Goal: Task Accomplishment & Management: Manage account settings

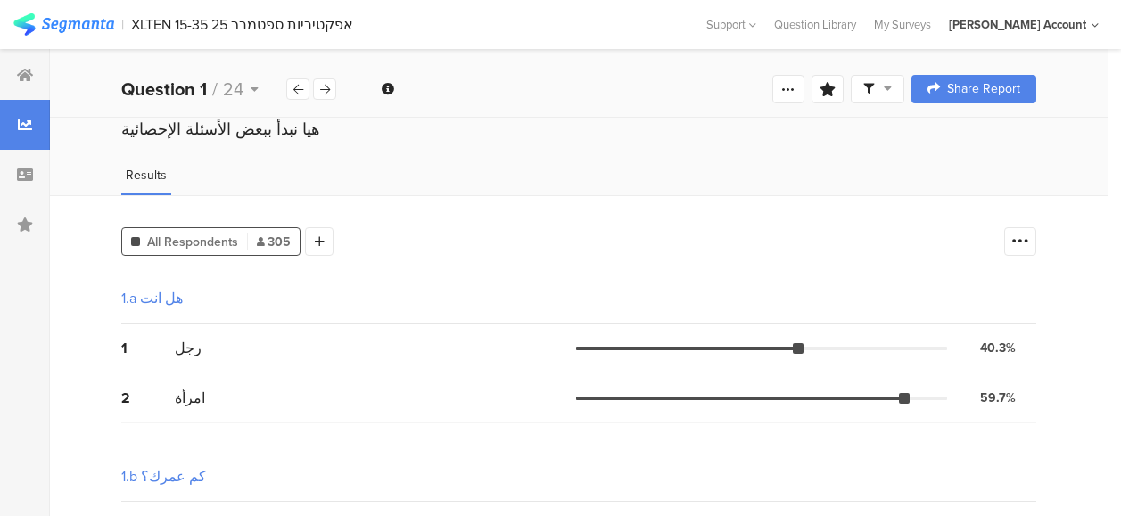
scroll to position [357, 0]
click at [32, 66] on div at bounding box center [25, 75] width 50 height 50
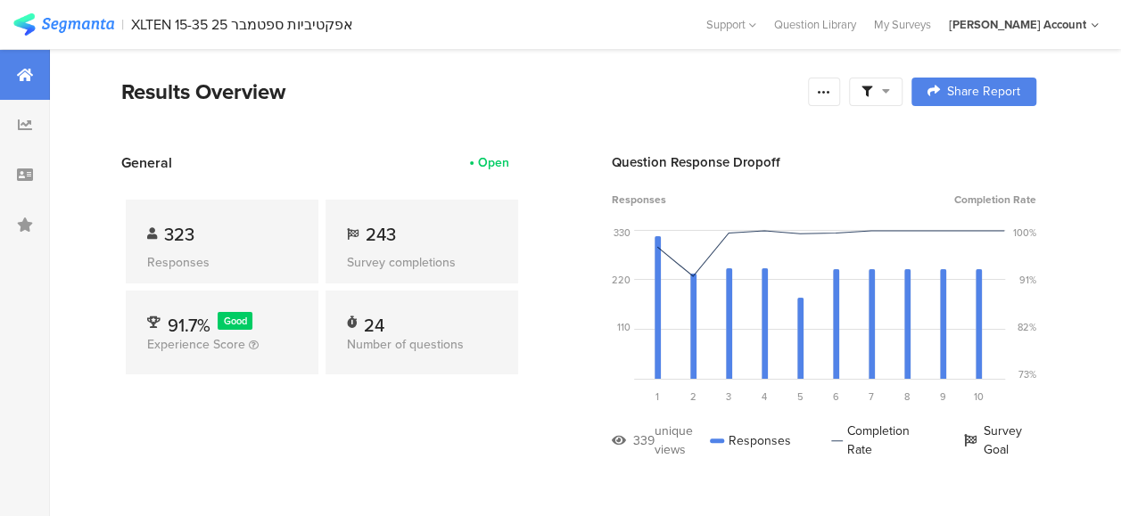
click at [890, 88] on icon at bounding box center [886, 91] width 8 height 12
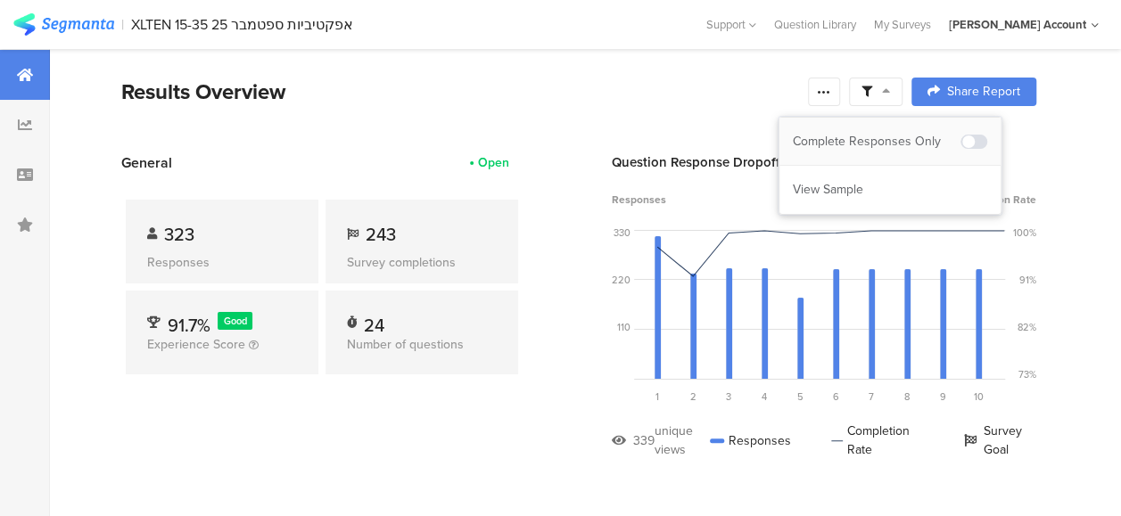
click at [896, 137] on div "Complete Responses Only" at bounding box center [877, 142] width 168 height 18
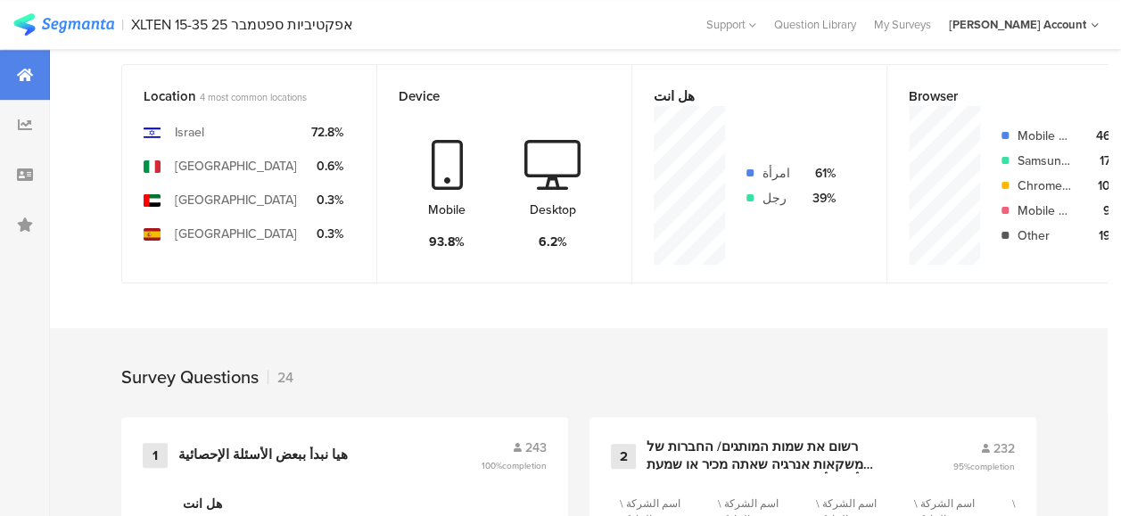
scroll to position [535, 0]
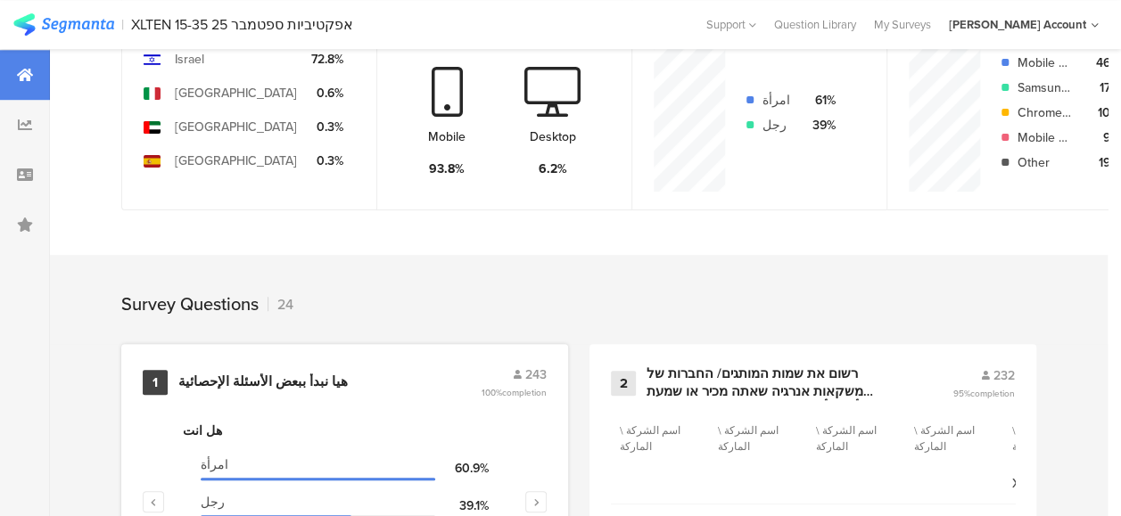
click at [251, 392] on div "هيا نبدأ ببعض الأسئلة الإحصائية" at bounding box center [262, 383] width 169 height 18
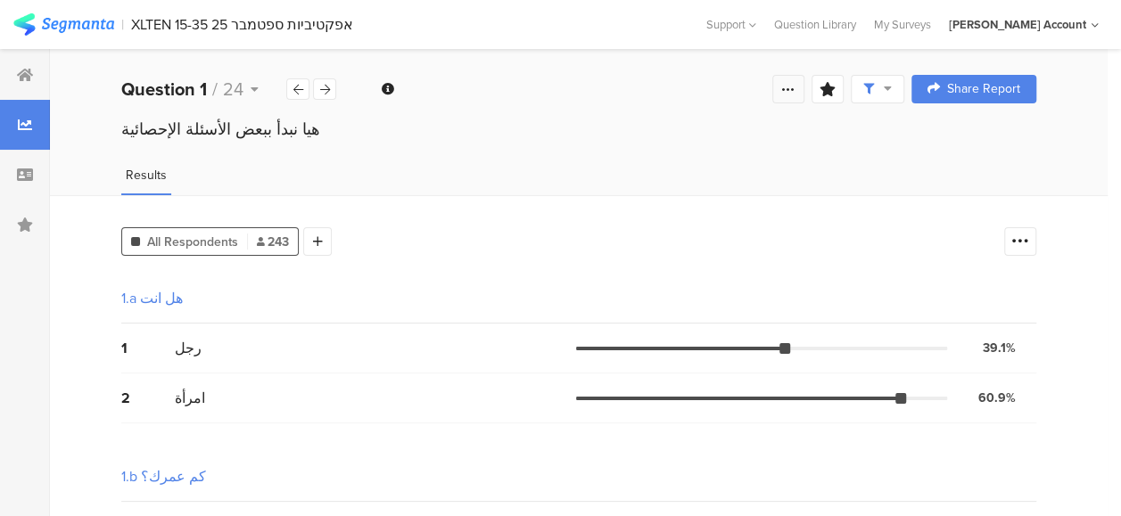
click at [796, 85] on icon at bounding box center [788, 89] width 14 height 14
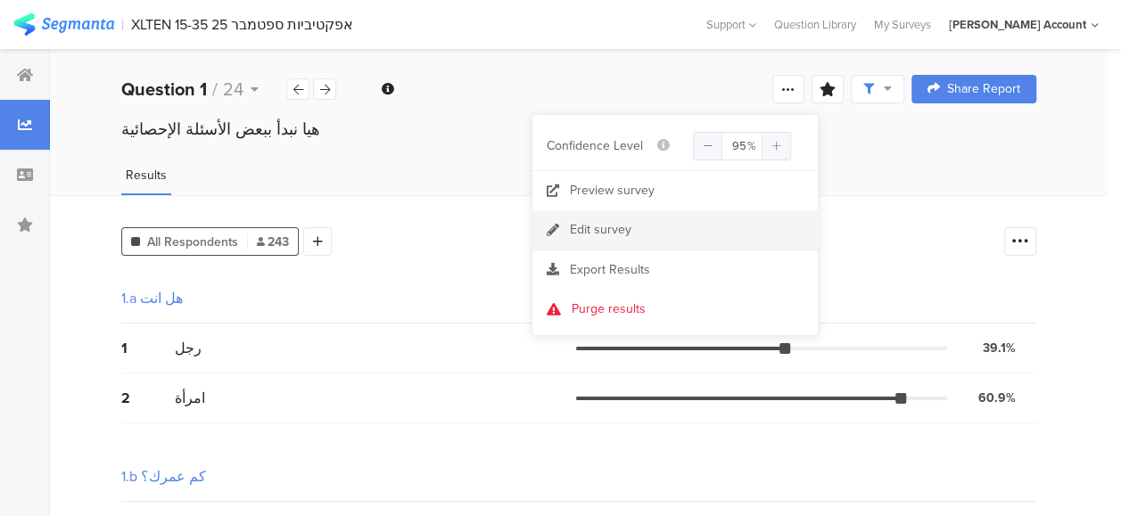
click at [621, 227] on div "Edit survey" at bounding box center [601, 230] width 62 height 18
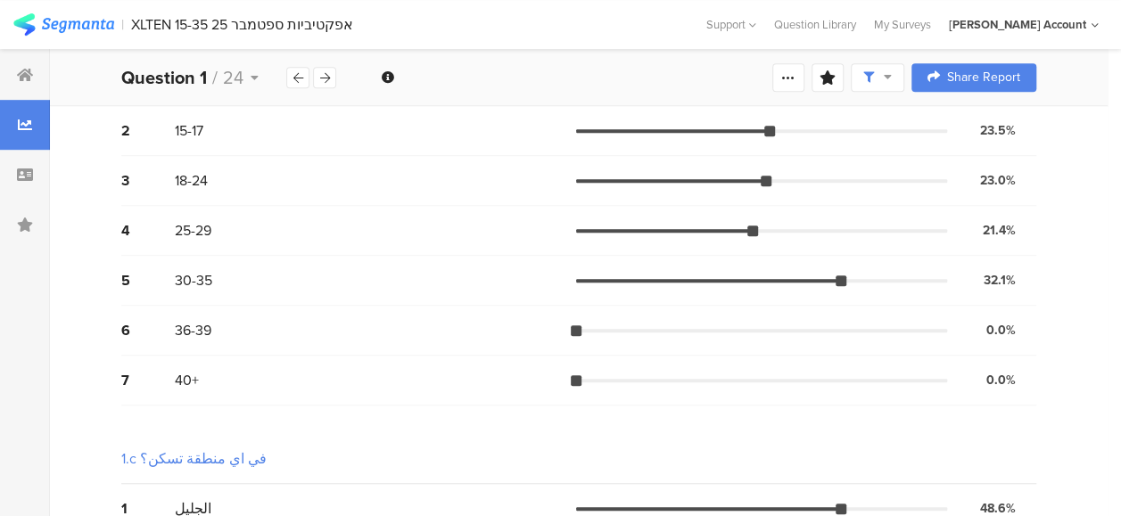
scroll to position [357, 0]
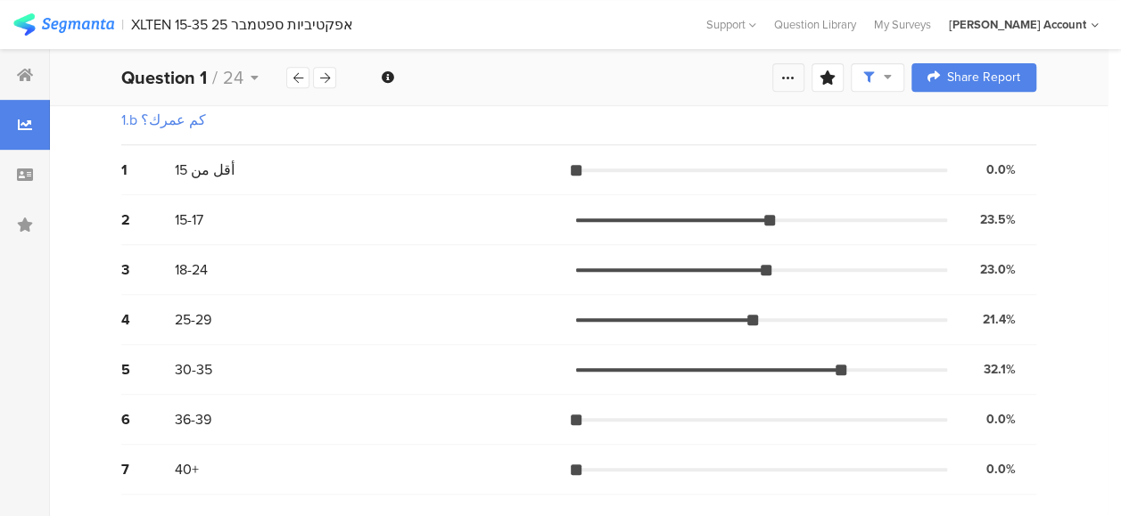
click at [800, 86] on div at bounding box center [788, 77] width 32 height 29
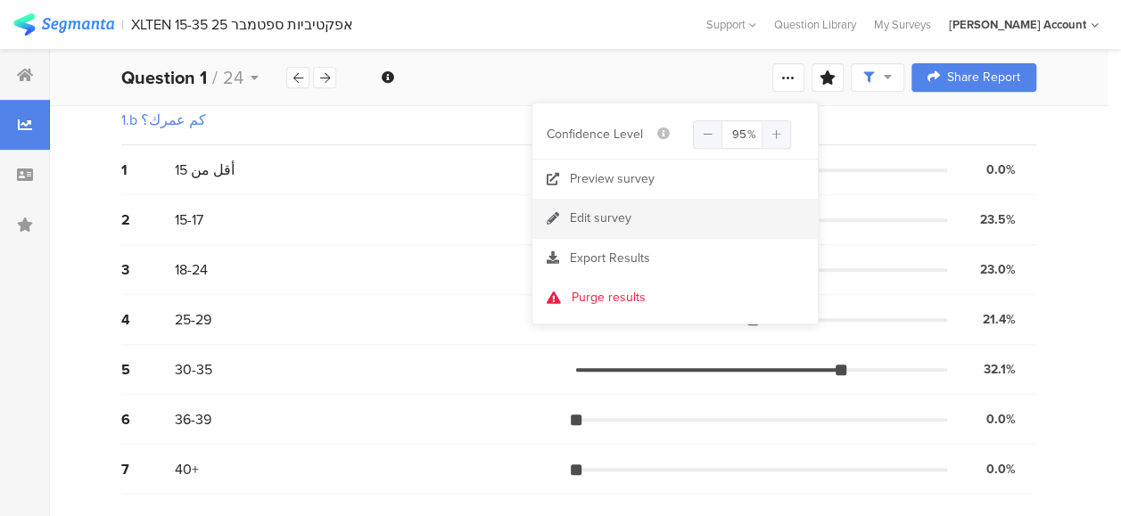
click at [612, 218] on div "Edit survey" at bounding box center [601, 219] width 62 height 18
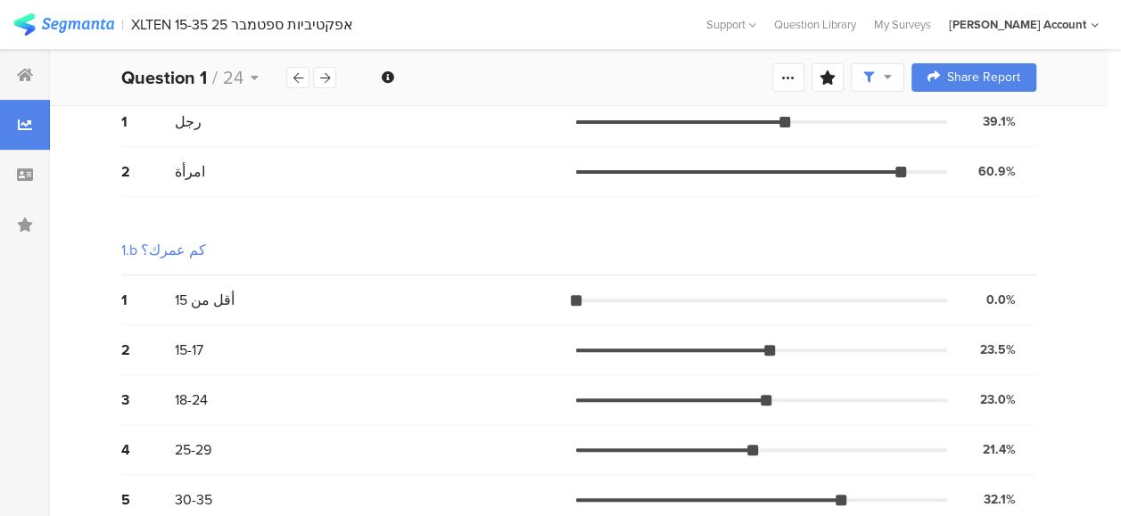
scroll to position [0, 0]
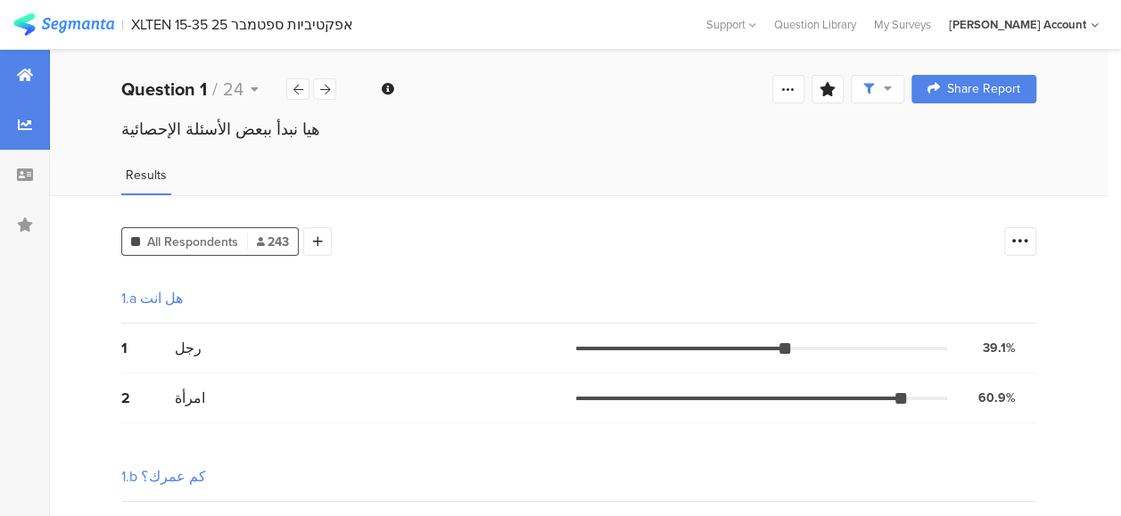
click at [27, 76] on icon at bounding box center [25, 75] width 16 height 14
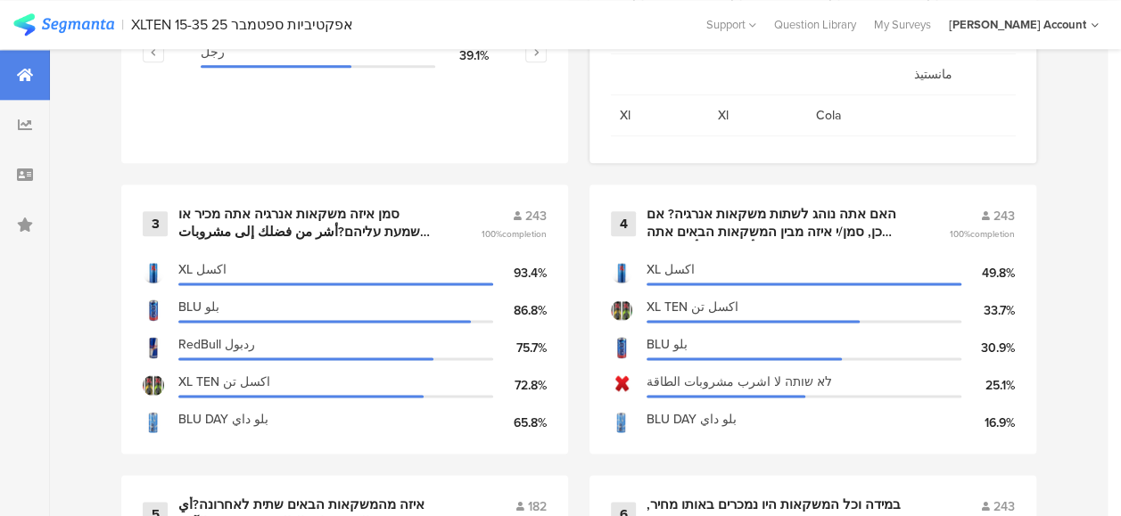
scroll to position [1070, 0]
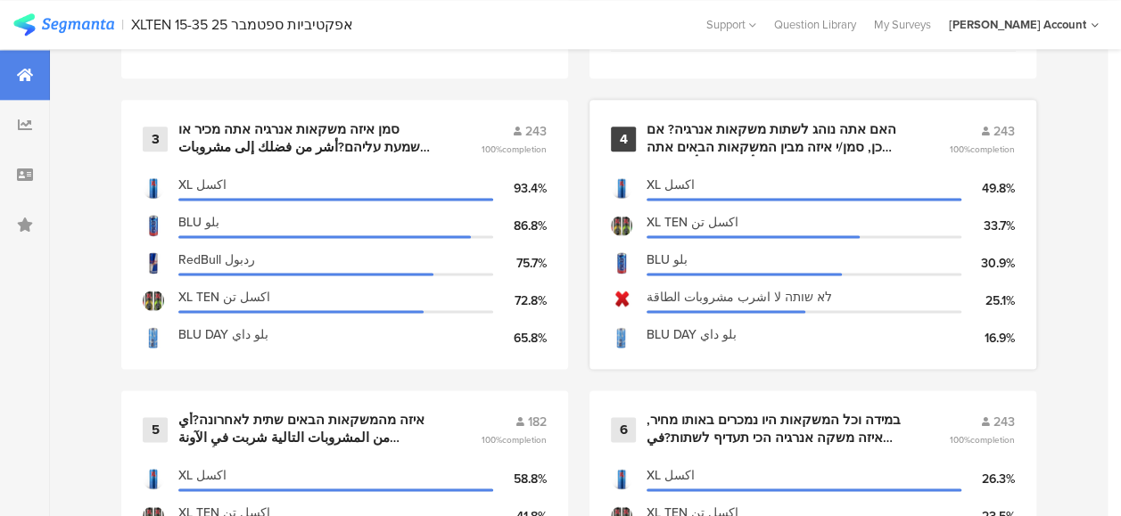
click at [751, 152] on div "האם אתה נוהג לשתות משקאות אנרגיה? אם כן, סמן/י איזה מבין המשקאות הבאים אתה נוהג…" at bounding box center [777, 138] width 260 height 35
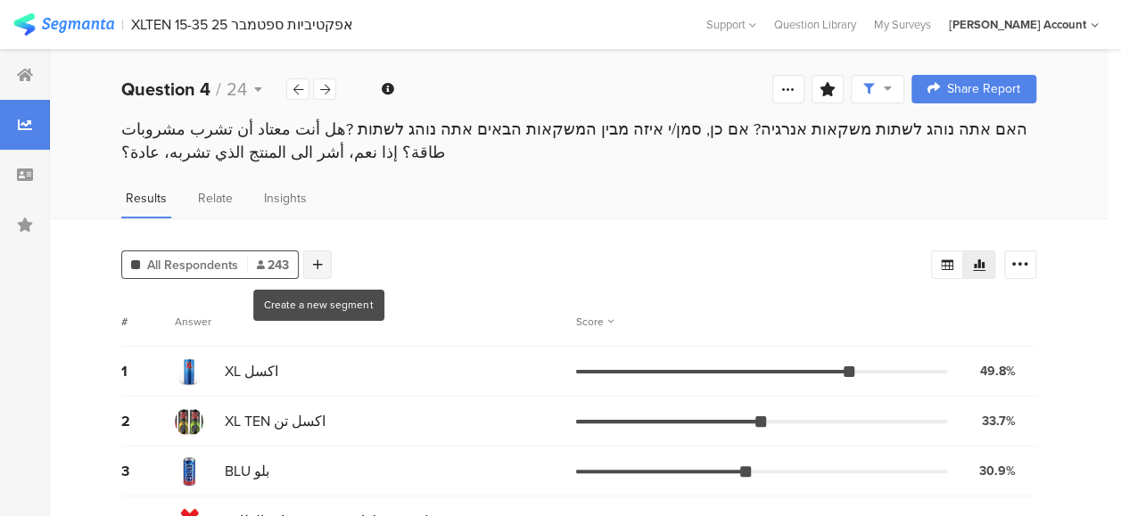
click at [317, 269] on icon at bounding box center [318, 265] width 10 height 12
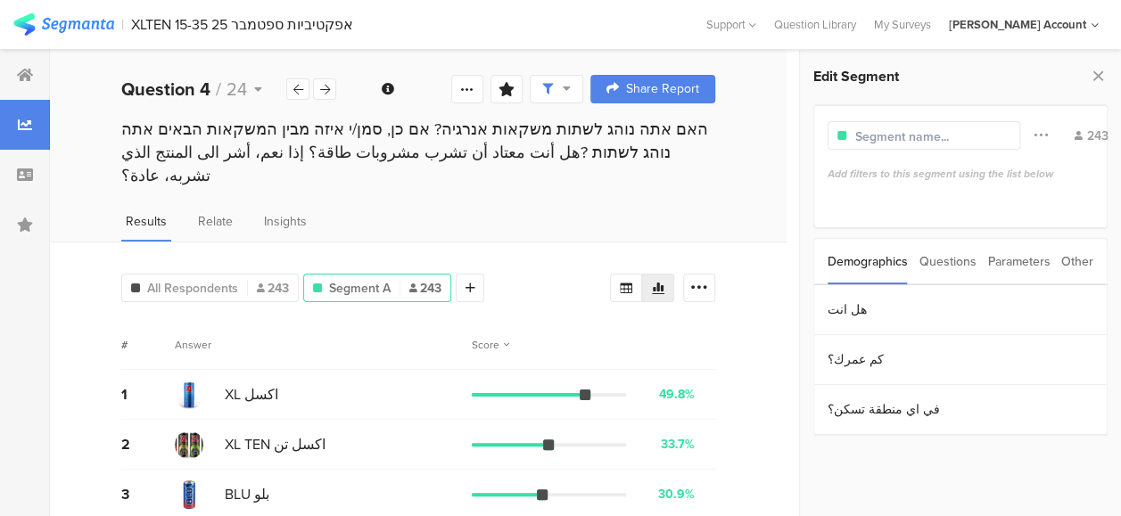
click at [1010, 259] on div "Parameters" at bounding box center [1018, 261] width 62 height 45
click at [837, 312] on section "c" at bounding box center [960, 310] width 293 height 50
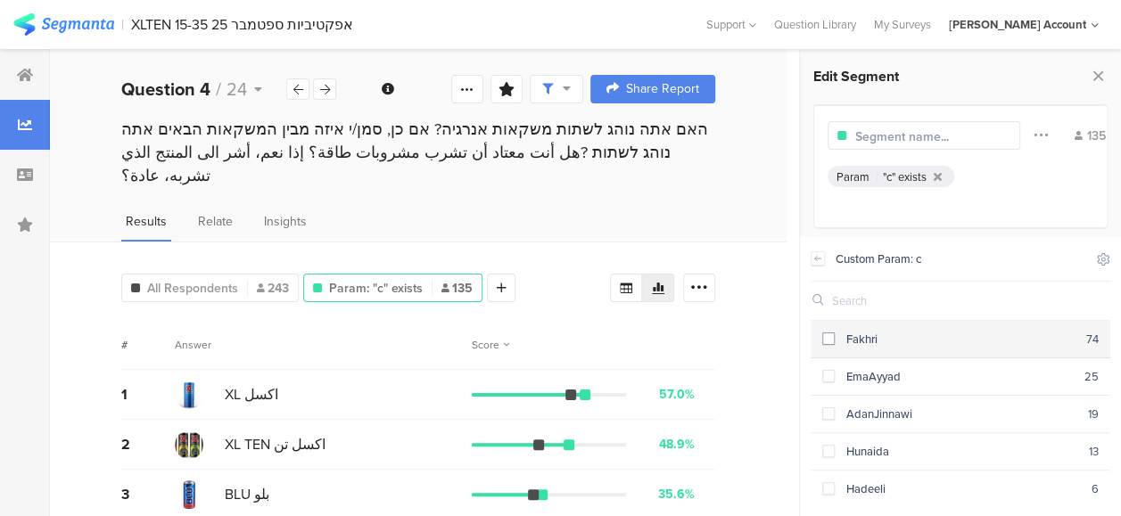
click at [826, 337] on span at bounding box center [828, 339] width 12 height 12
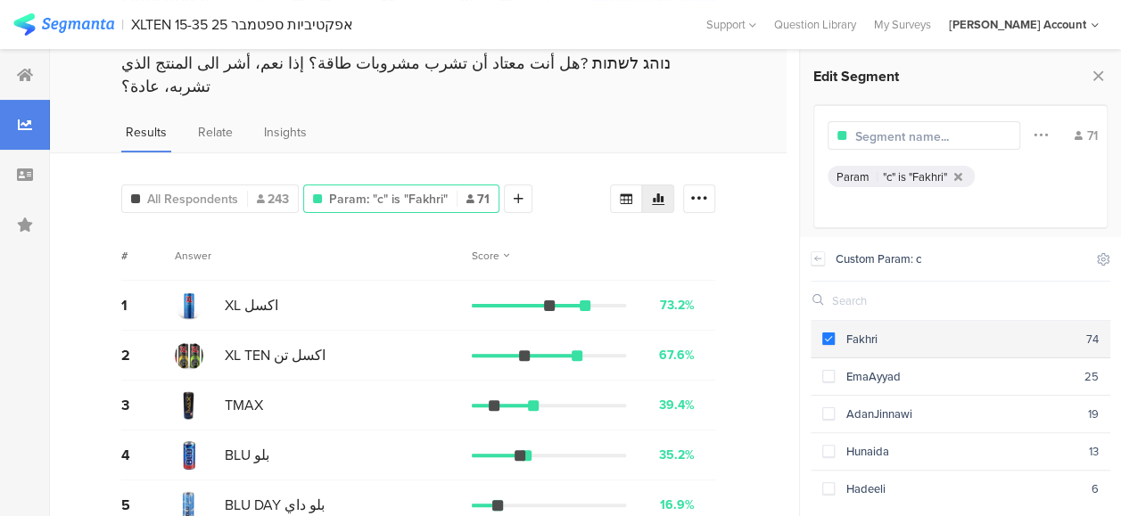
click at [826, 335] on span at bounding box center [828, 339] width 12 height 12
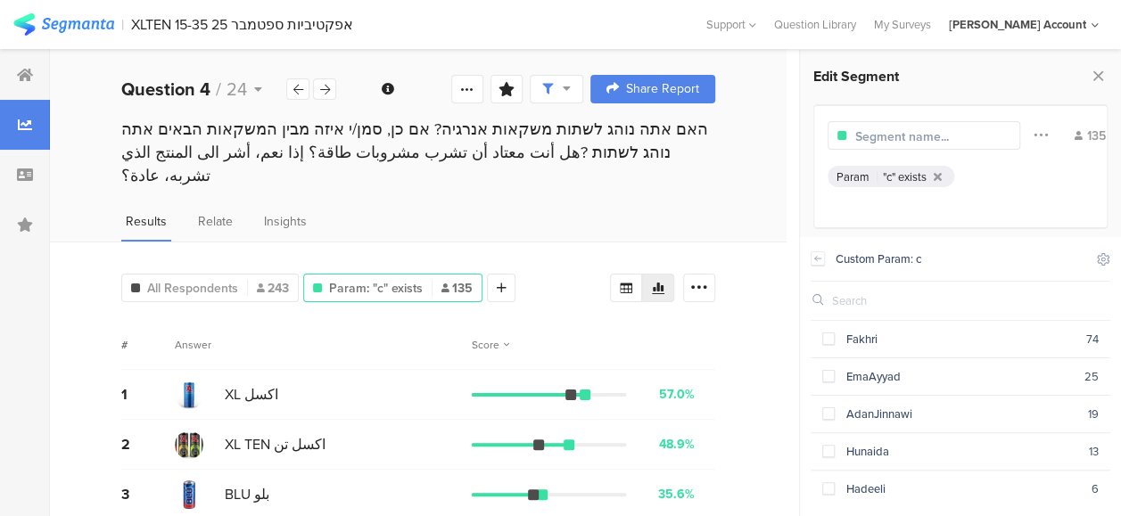
click at [571, 86] on icon at bounding box center [567, 88] width 8 height 12
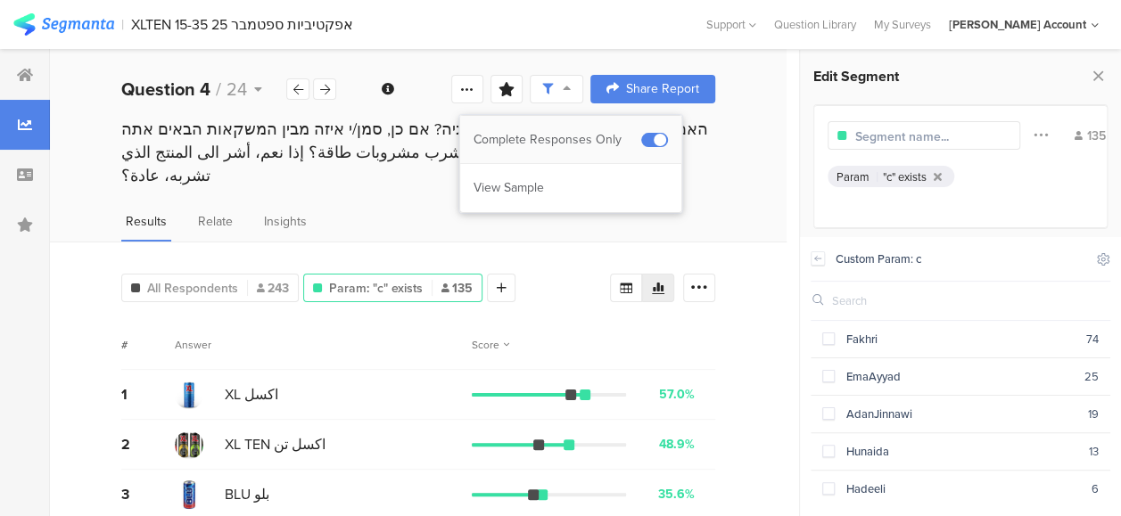
click at [603, 139] on div "Complete Responses Only" at bounding box center [558, 140] width 168 height 18
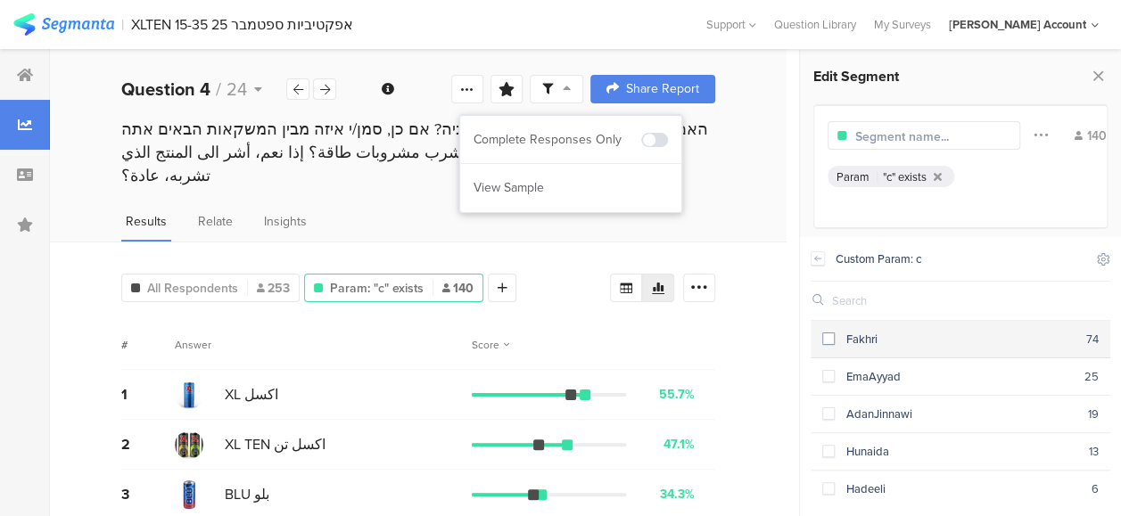
click at [830, 339] on span at bounding box center [828, 339] width 12 height 12
click at [737, 212] on div "Results Relate Insights" at bounding box center [418, 226] width 737 height 29
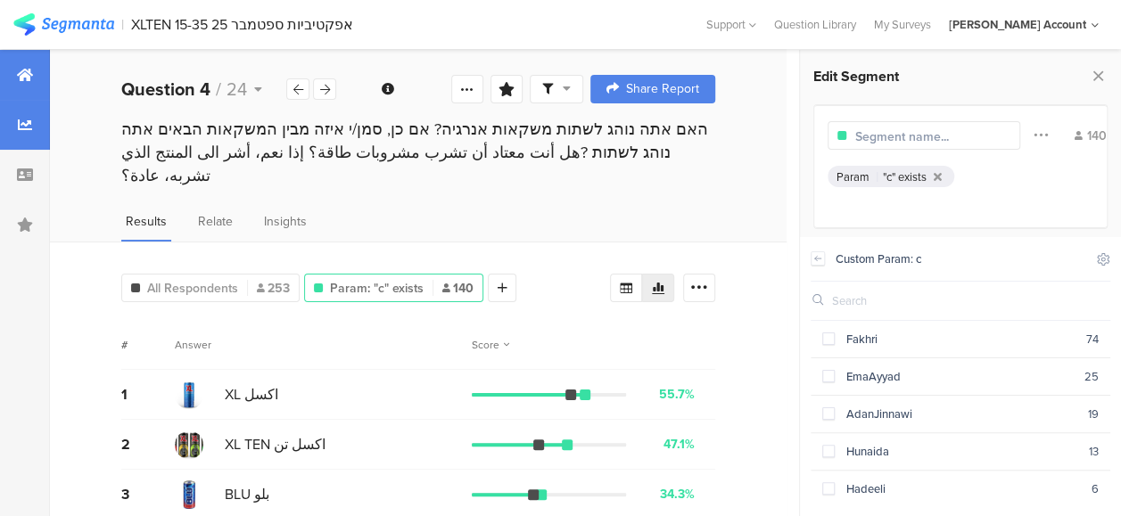
click at [24, 73] on icon at bounding box center [25, 75] width 16 height 14
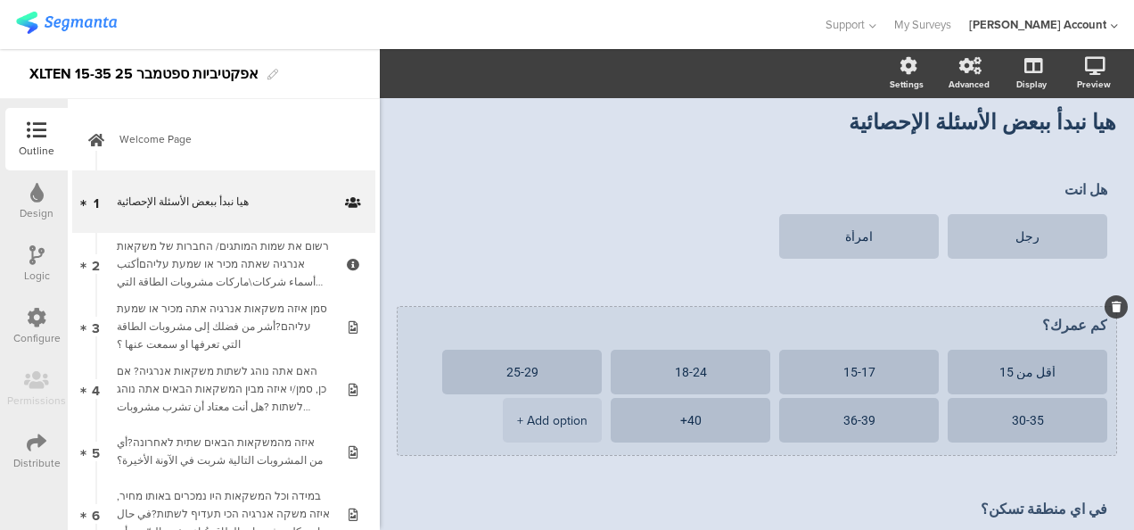
scroll to position [178, 0]
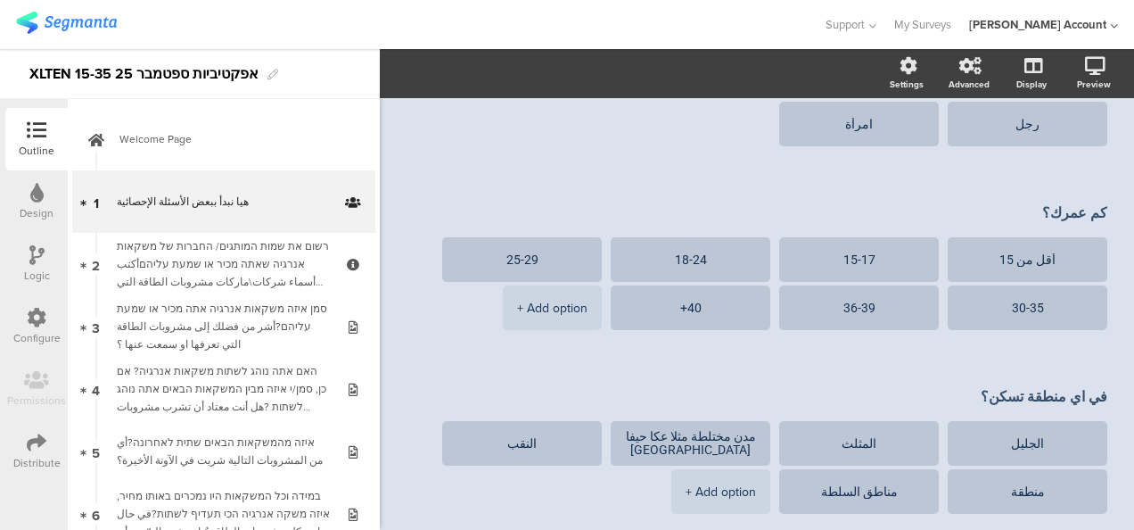
click at [37, 438] on icon at bounding box center [37, 443] width 20 height 20
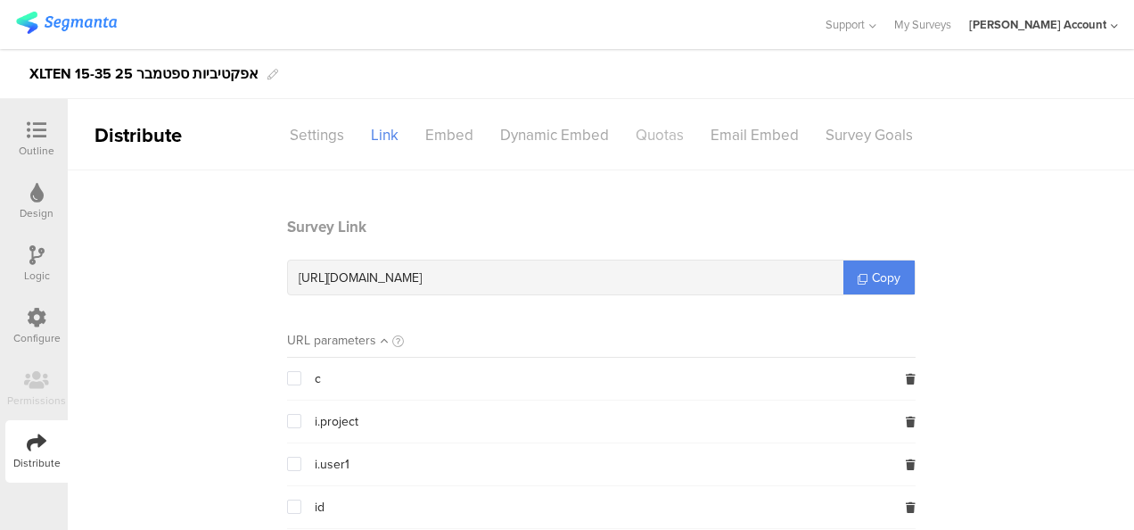
click at [653, 120] on div "Quotas" at bounding box center [660, 135] width 75 height 31
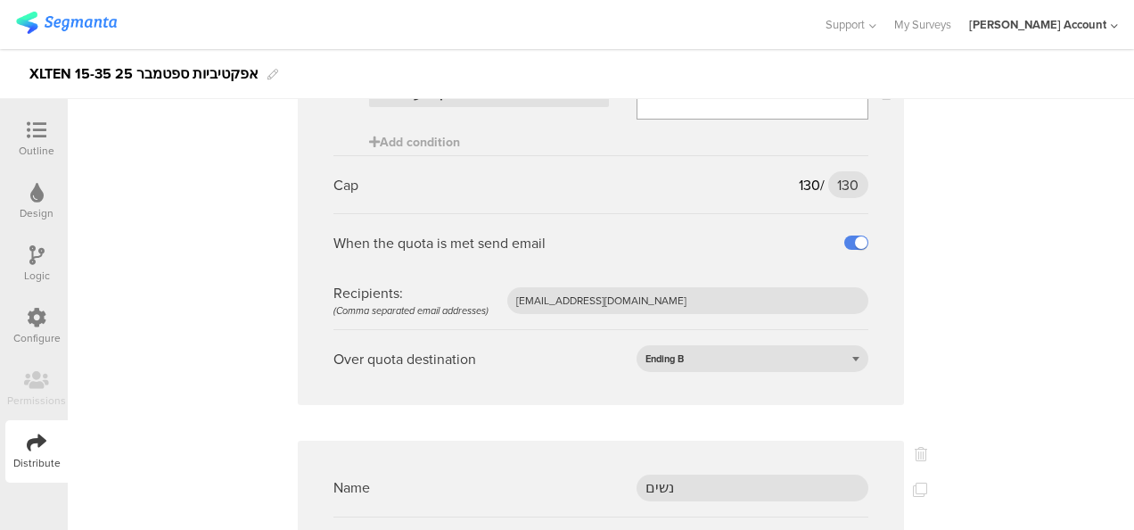
scroll to position [1249, 0]
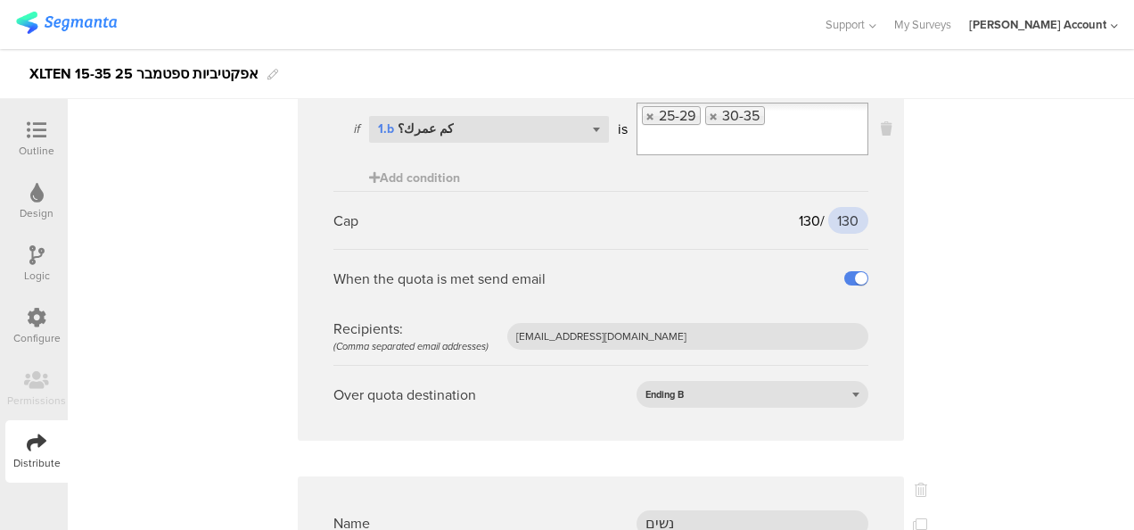
click at [843, 207] on input "130" at bounding box center [849, 220] width 40 height 27
type input "140"
click at [895, 216] on sg-quota-rule "Name 25-35 Conditions: if Select question... 1.b كم عمرك؟ is 25-29 30-35 Add co…" at bounding box center [601, 204] width 606 height 473
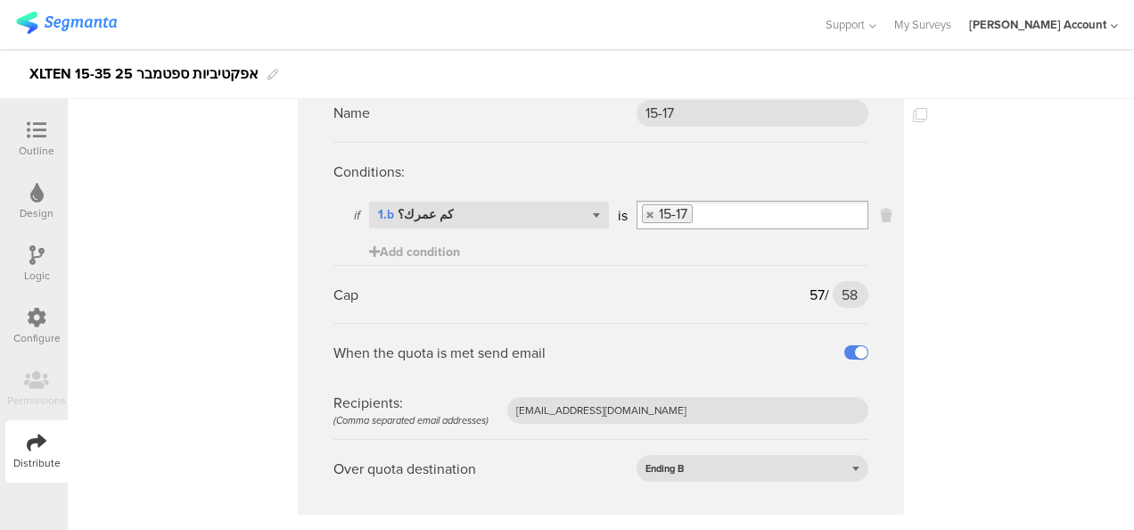
scroll to position [2140, 0]
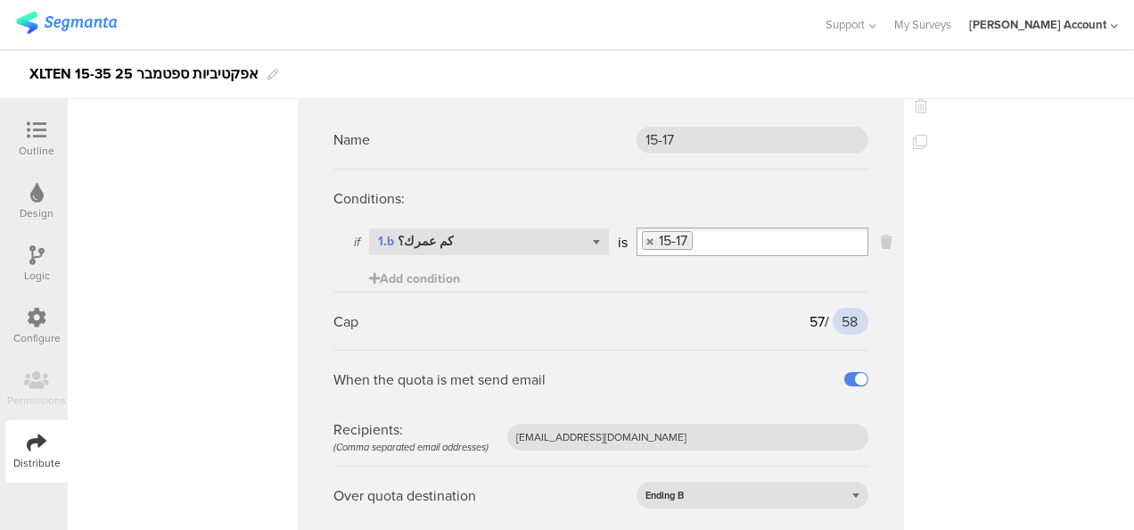
click at [845, 308] on input "58" at bounding box center [851, 321] width 36 height 27
type input "6"
type input "70"
click at [919, 308] on div "Name גברים Conditions: if Select question... 1.a هل انت is رجل Add condition Ca…" at bounding box center [601, 94] width 1067 height 4128
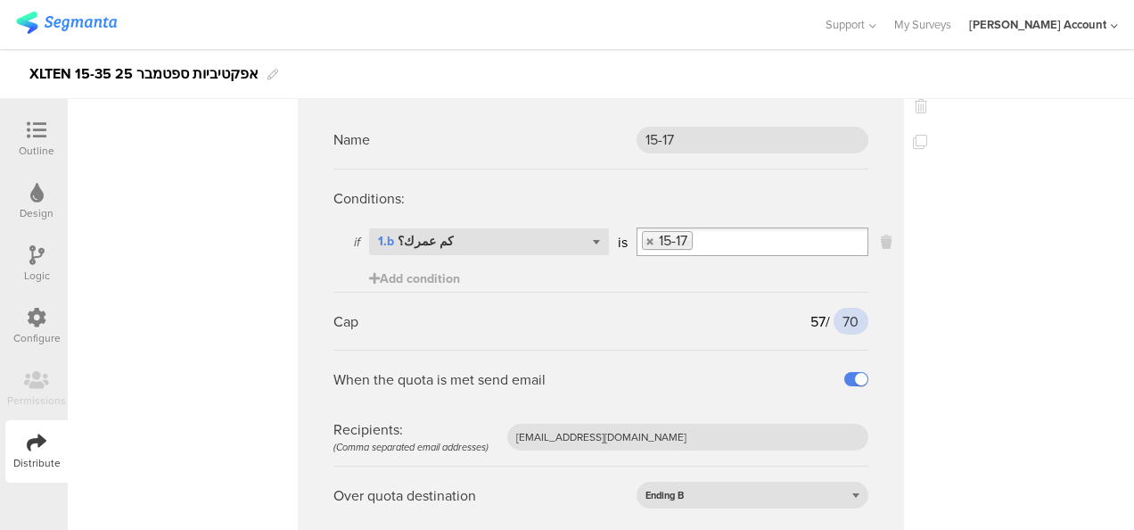
click at [844, 308] on input "70" at bounding box center [851, 321] width 35 height 27
click at [860, 300] on div "Cap 57 / 70 70" at bounding box center [601, 321] width 535 height 58
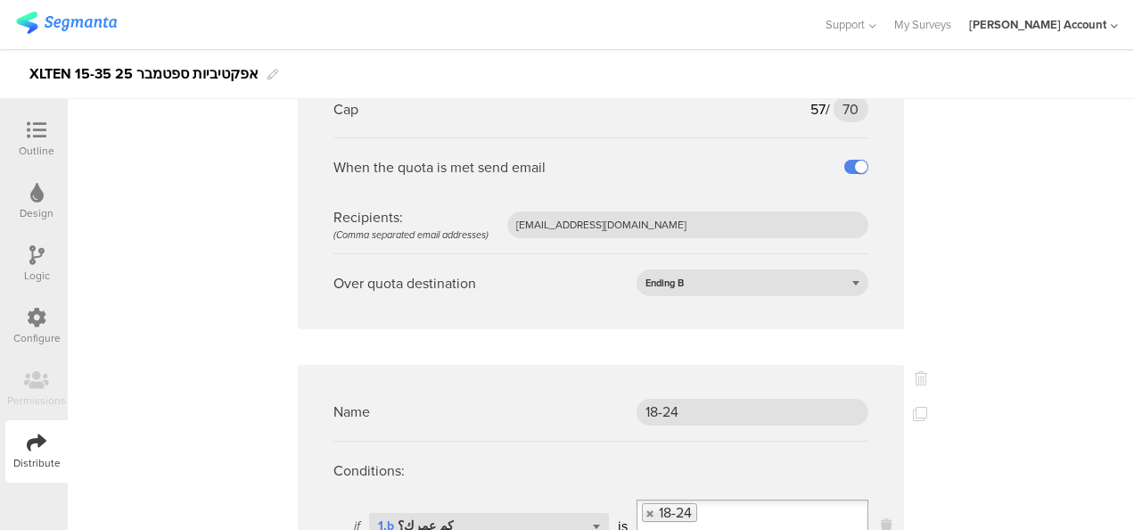
scroll to position [2319, 0]
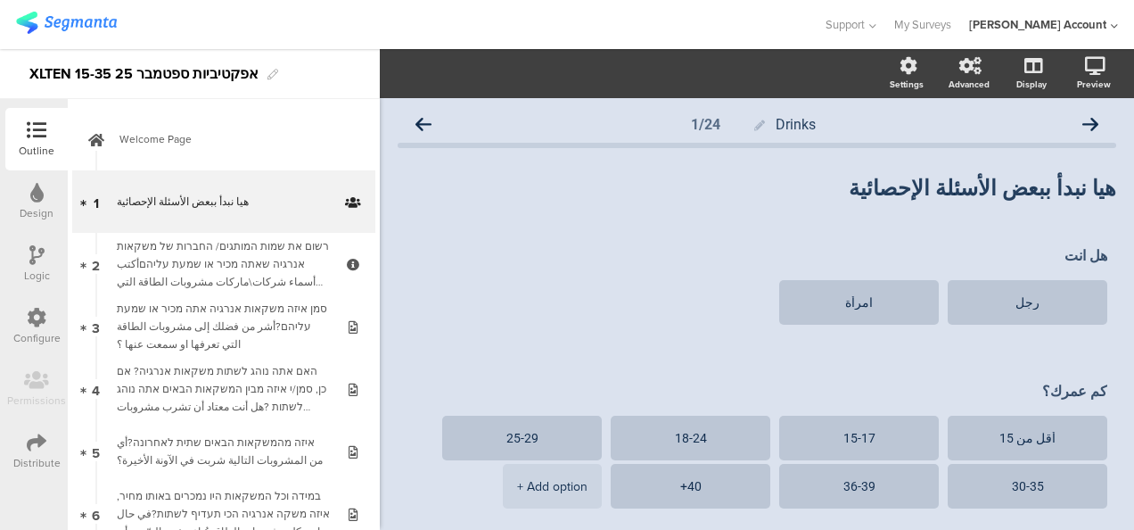
click at [27, 436] on icon at bounding box center [37, 443] width 20 height 20
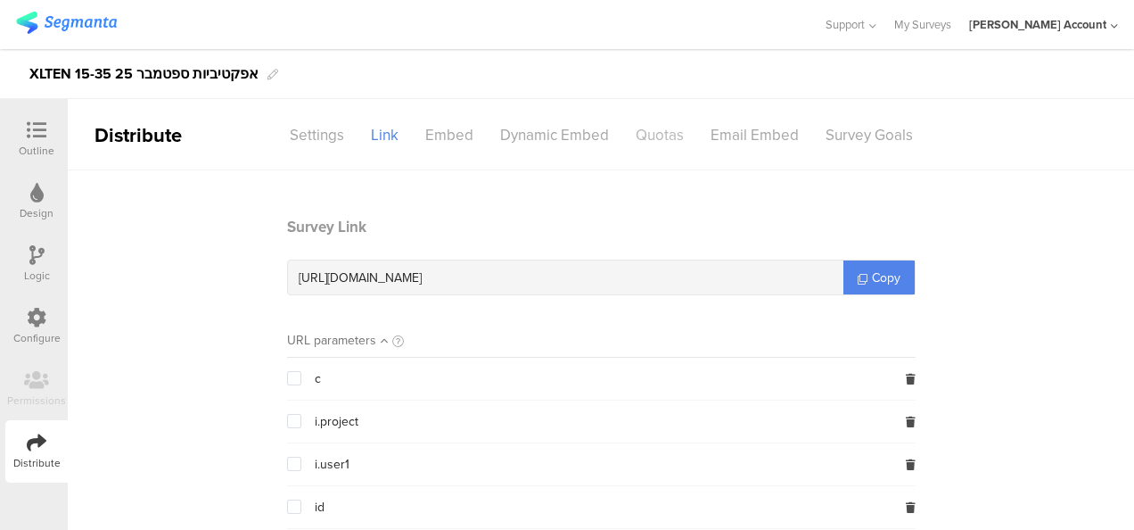
click at [655, 121] on div "Quotas" at bounding box center [660, 135] width 75 height 31
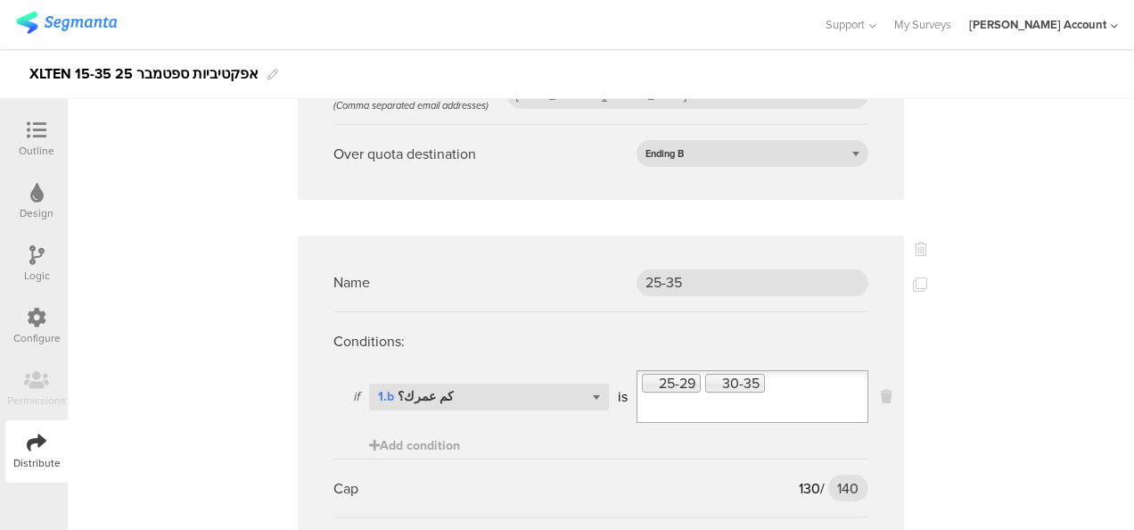
scroll to position [1070, 0]
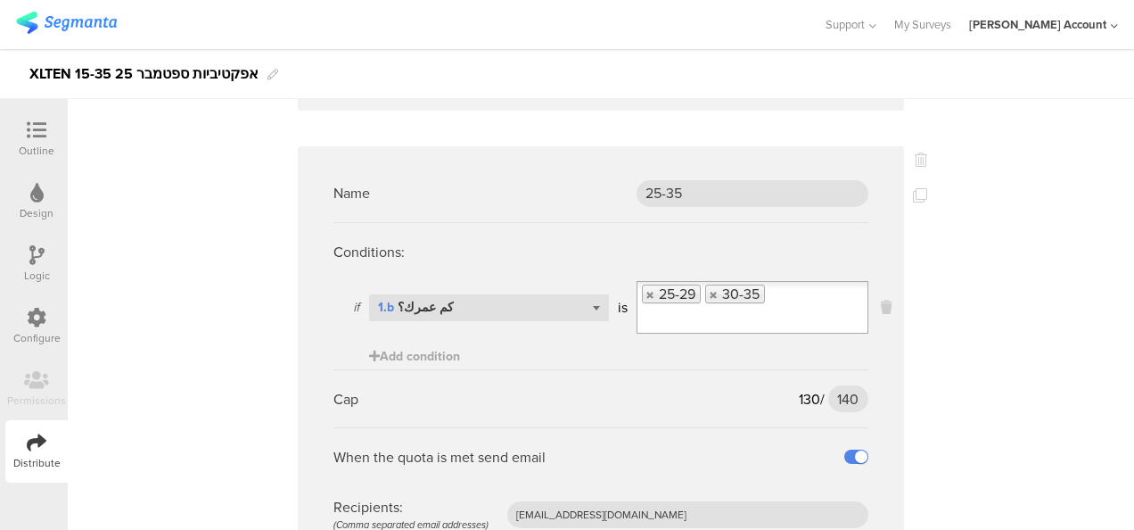
click at [554, 233] on div "Conditions:" at bounding box center [601, 252] width 535 height 58
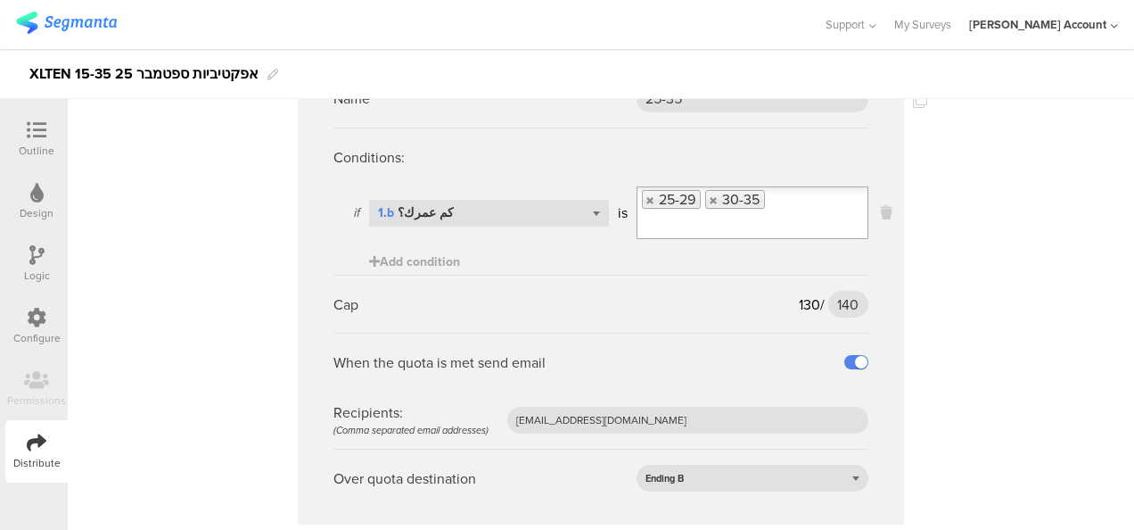
scroll to position [1159, 0]
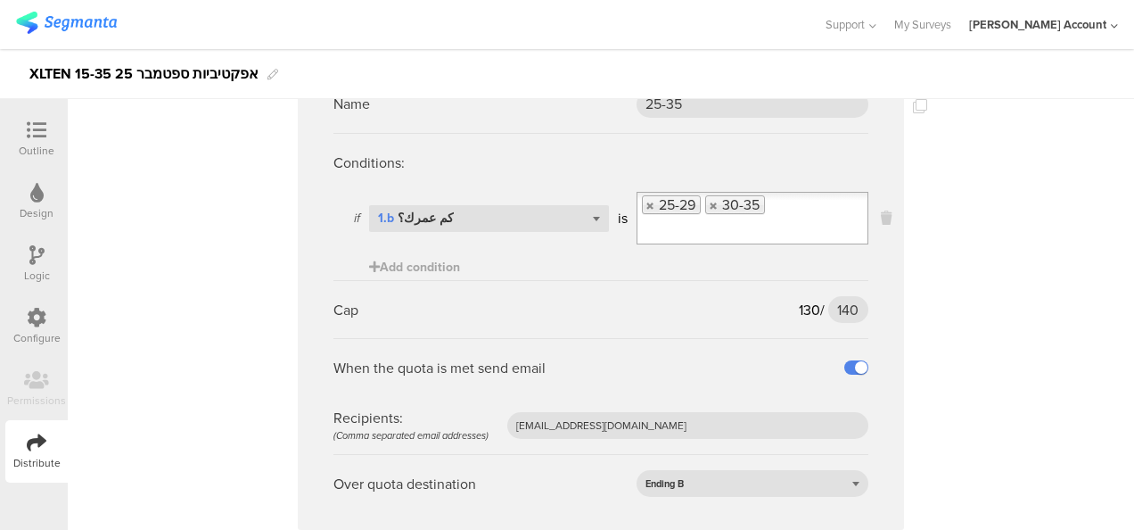
click at [606, 252] on sg-logic-expression "if Select question... 1.b كم عمرك؟ is 25-29 30-35 Add condition" at bounding box center [601, 236] width 535 height 88
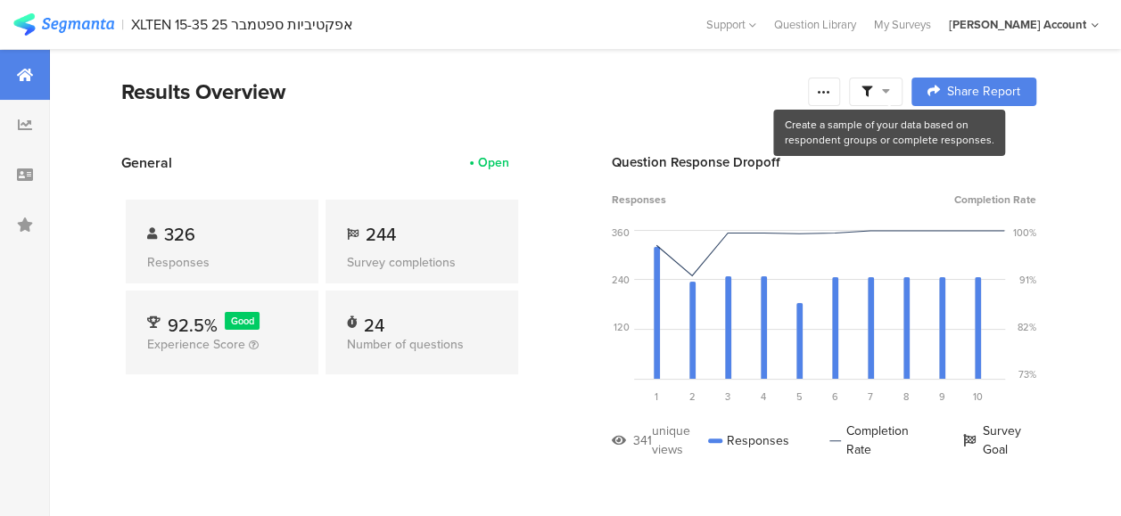
click at [513, 111] on section "Results Overview Confidence Level 95 % Preview survey Edit survey Export Result…" at bounding box center [579, 114] width 1058 height 77
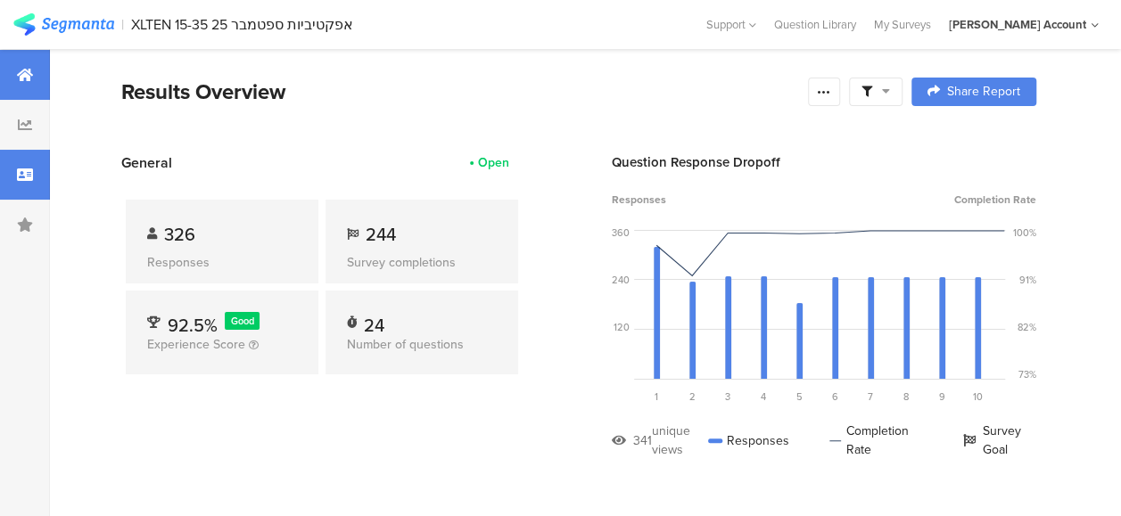
click at [22, 172] on icon at bounding box center [25, 175] width 16 height 14
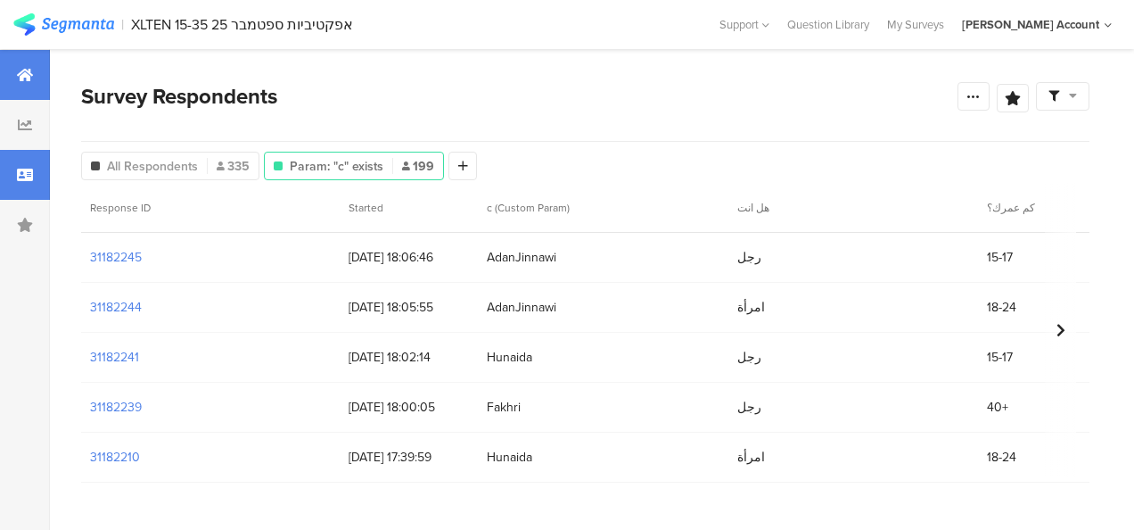
click at [28, 71] on icon at bounding box center [25, 75] width 16 height 14
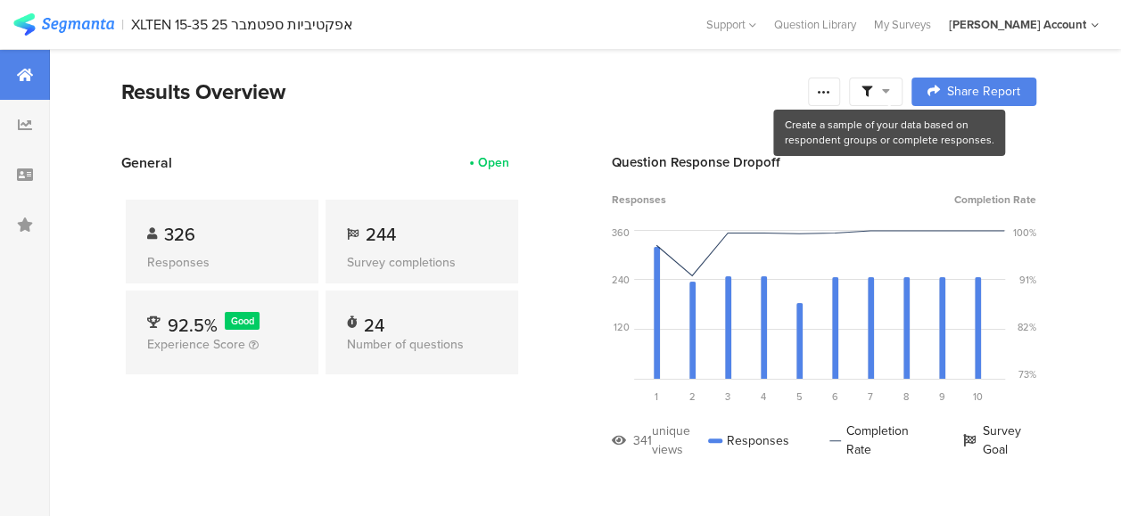
click at [890, 90] on icon at bounding box center [886, 91] width 8 height 12
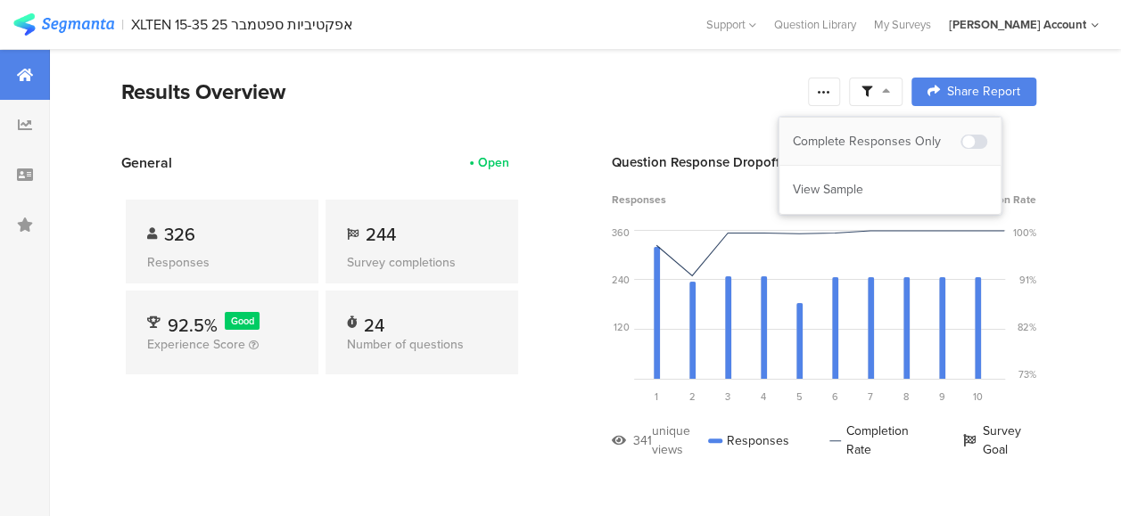
click at [902, 134] on div "Complete Responses Only" at bounding box center [877, 142] width 168 height 18
click at [978, 137] on span at bounding box center [974, 142] width 27 height 14
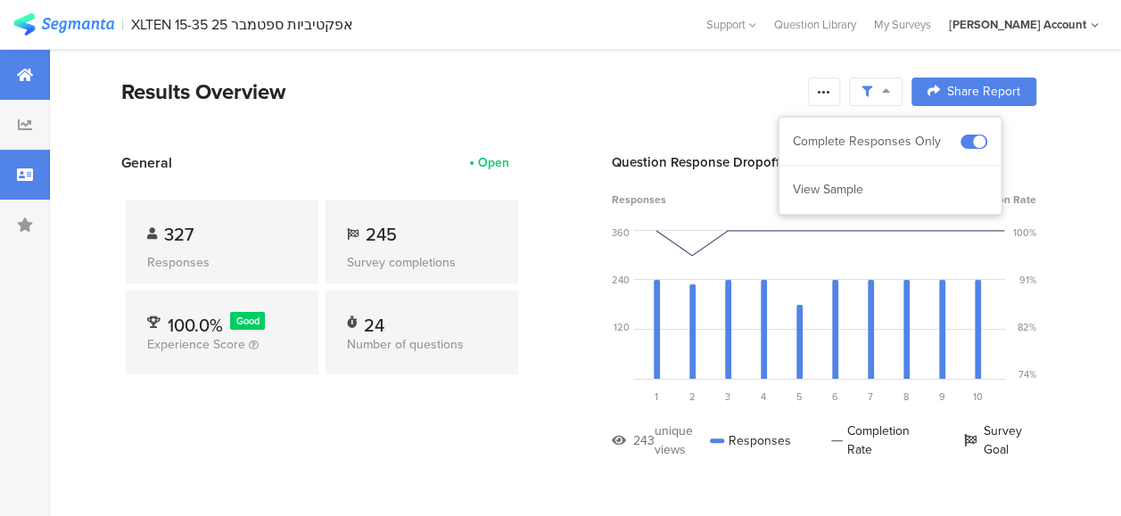
click at [28, 173] on icon at bounding box center [25, 175] width 16 height 14
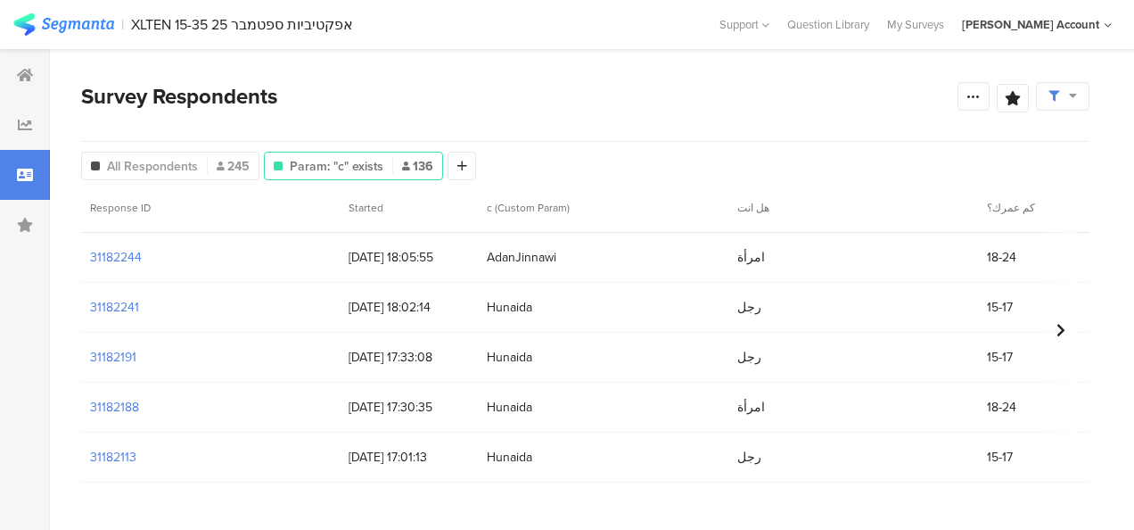
click at [606, 97] on div "Survey Respondents" at bounding box center [519, 96] width 877 height 32
click at [24, 64] on div at bounding box center [25, 75] width 50 height 50
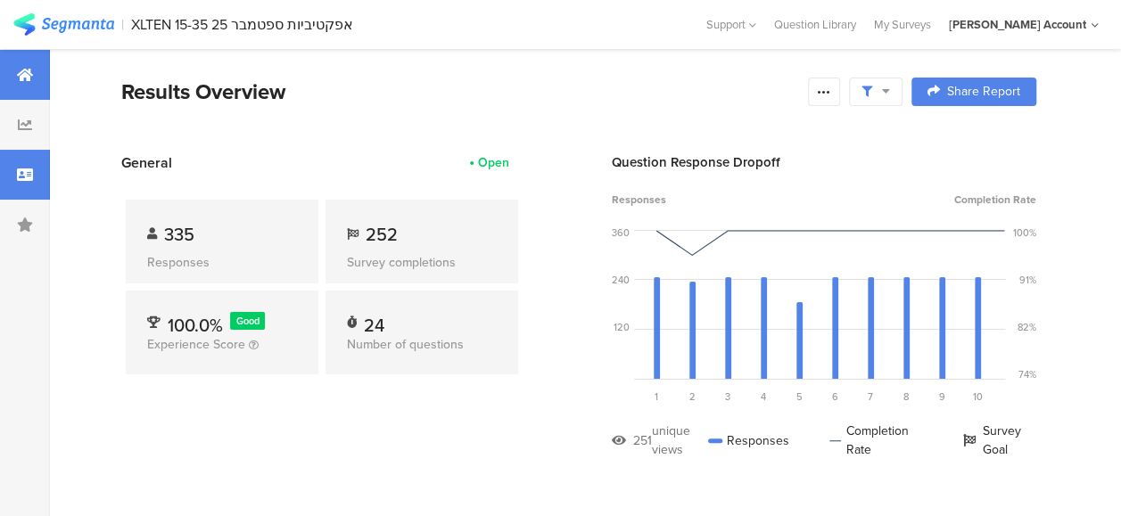
click at [32, 184] on div at bounding box center [25, 175] width 50 height 50
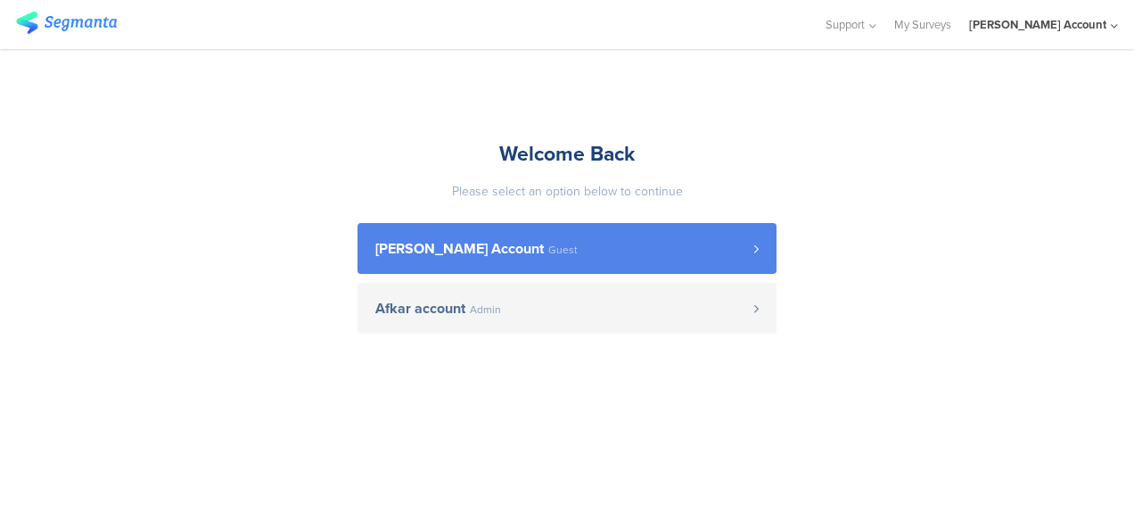
click at [447, 255] on span "[PERSON_NAME] Account" at bounding box center [459, 249] width 169 height 14
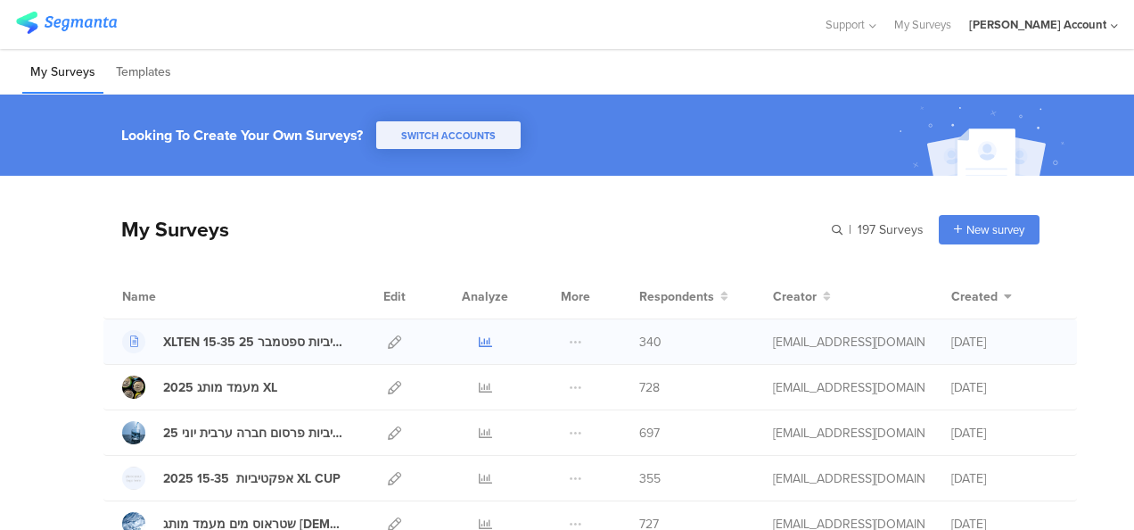
click at [479, 341] on icon at bounding box center [485, 341] width 13 height 13
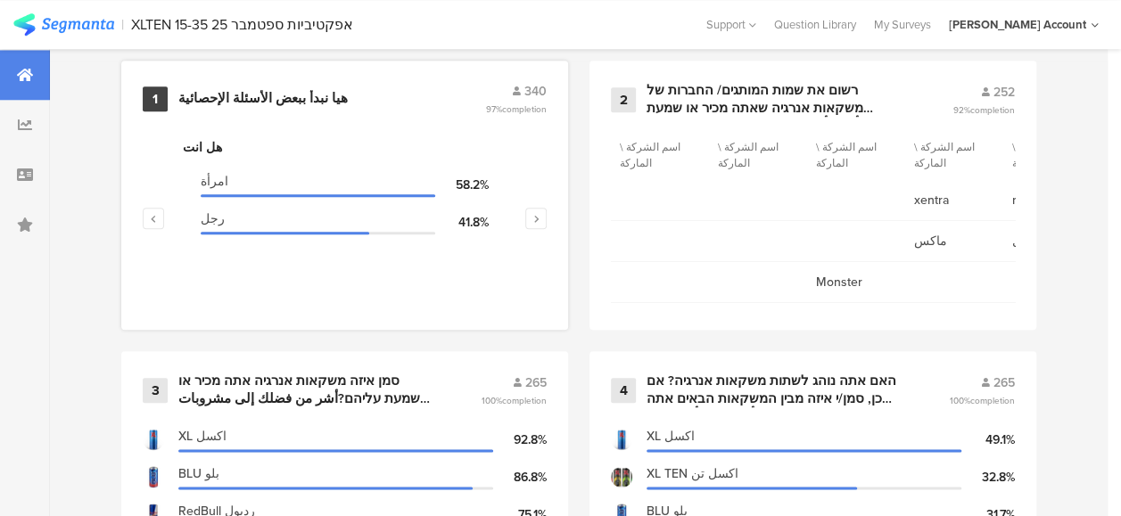
scroll to position [803, 0]
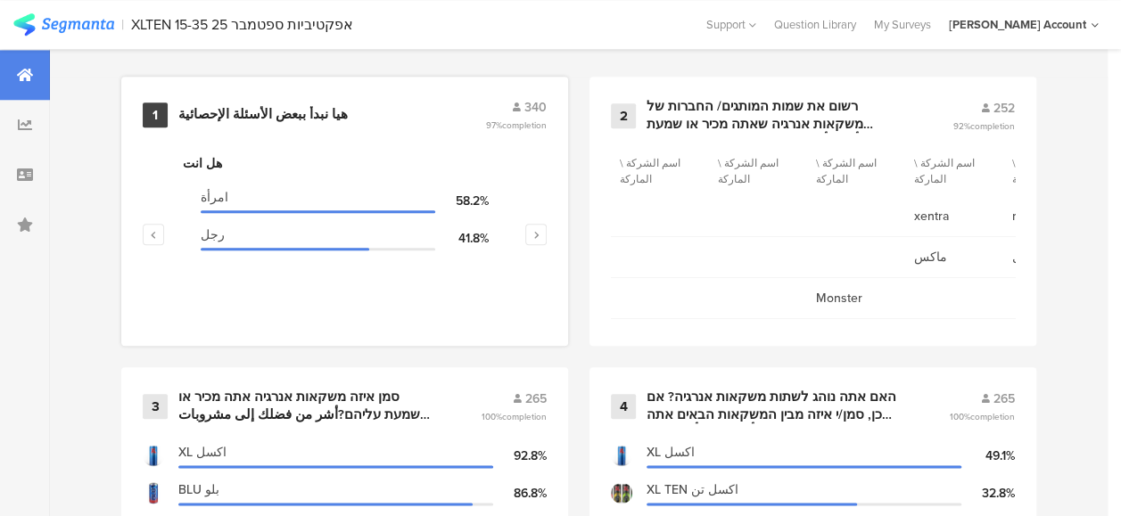
click at [277, 124] on div "هيا نبدأ ببعض الأسئلة الإحصائية" at bounding box center [262, 115] width 169 height 18
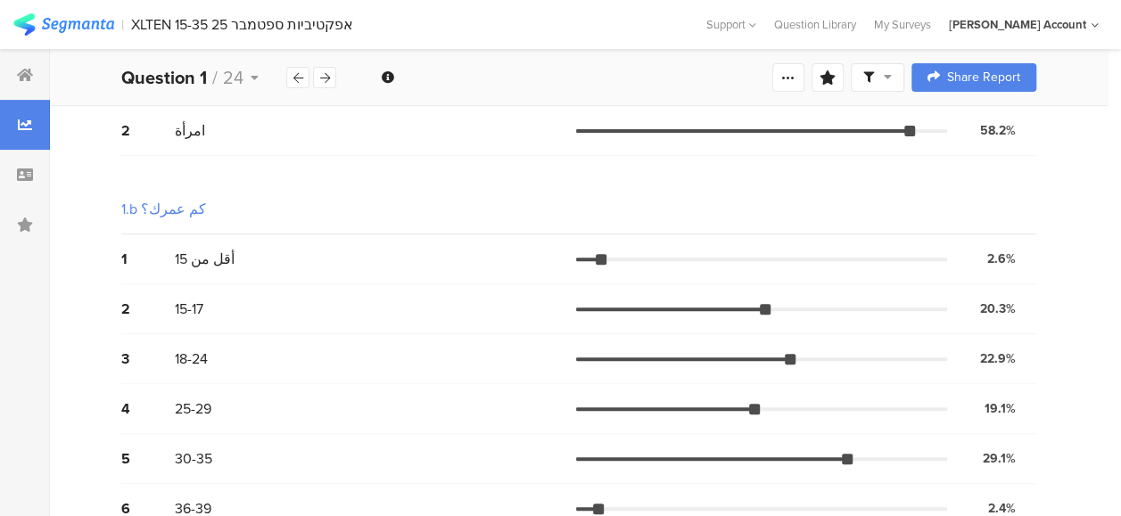
scroll to position [357, 0]
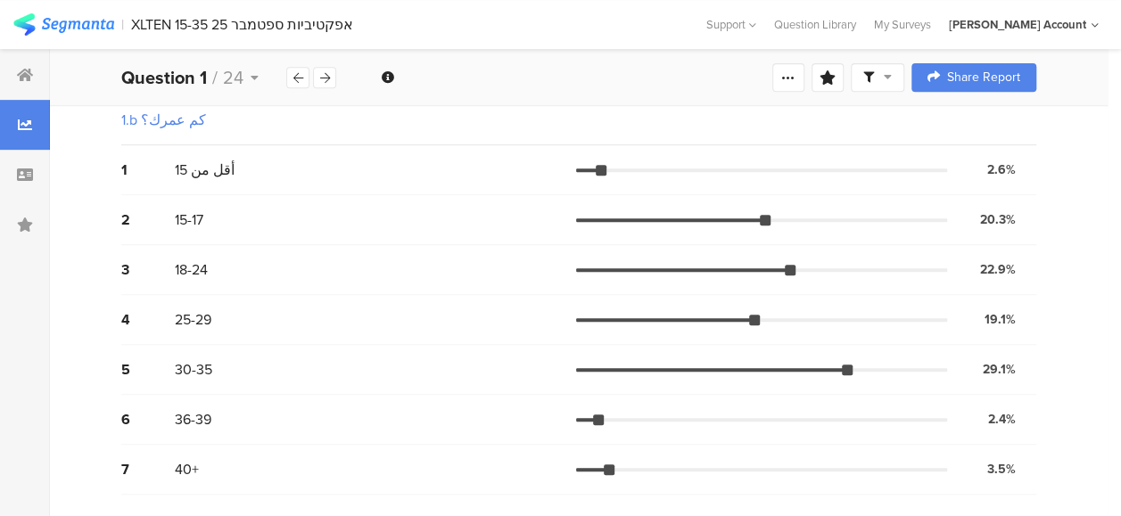
click at [892, 79] on icon at bounding box center [888, 76] width 8 height 12
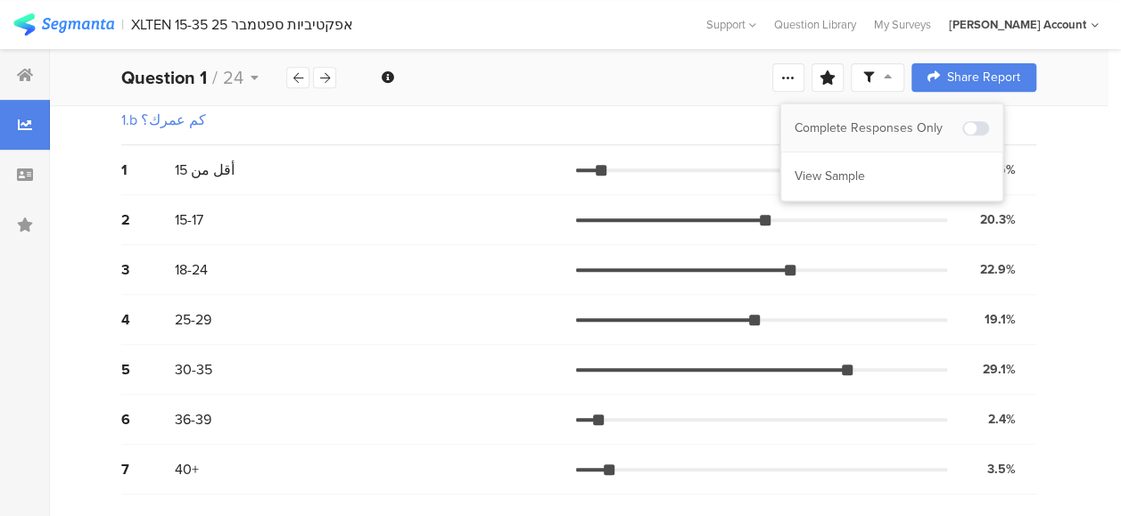
click at [904, 125] on div "Complete Responses Only" at bounding box center [879, 129] width 168 height 18
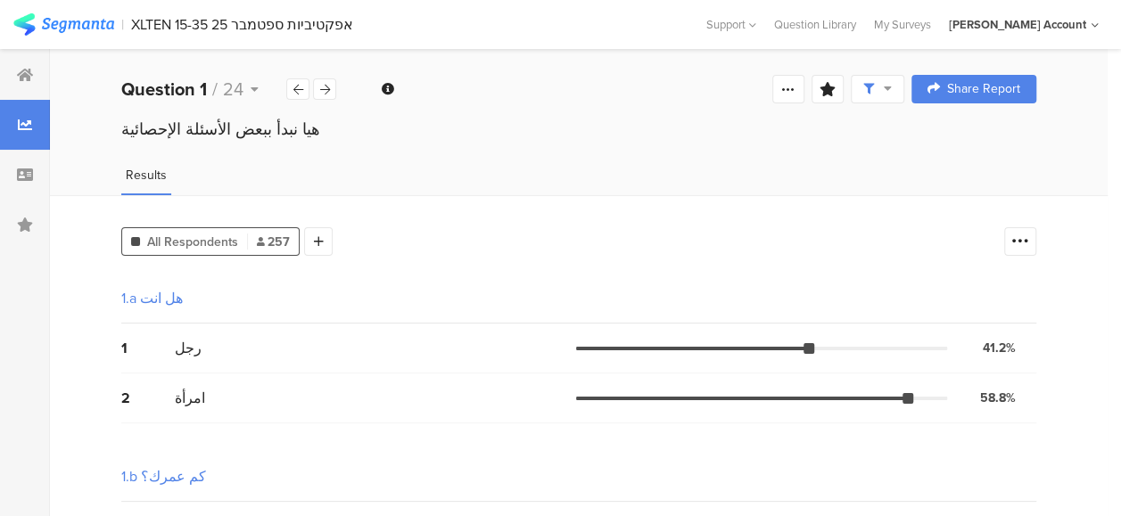
click at [29, 73] on icon at bounding box center [25, 75] width 16 height 14
